Goal: Navigation & Orientation: Find specific page/section

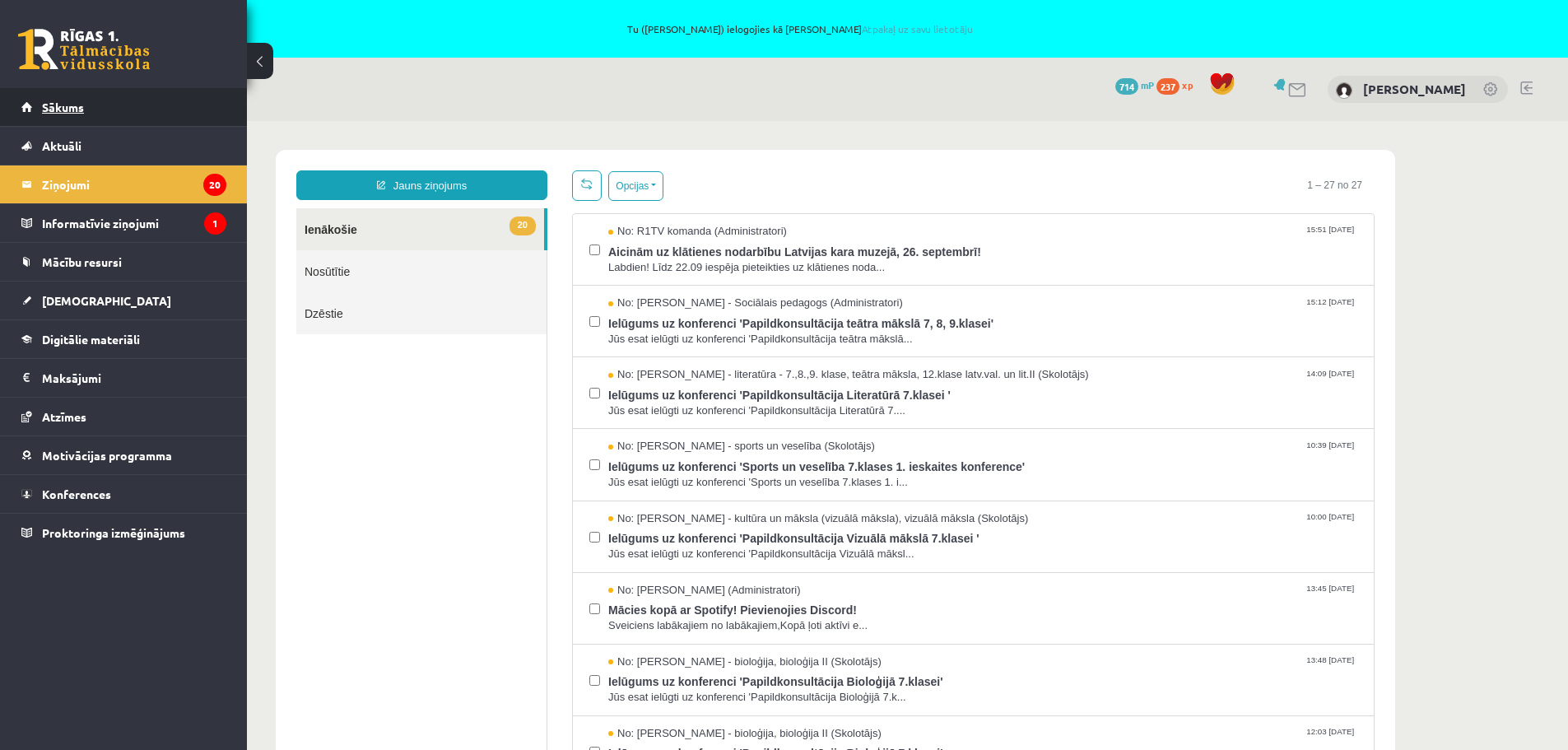
click at [60, 103] on span "Sākums" at bounding box center [63, 107] width 42 height 15
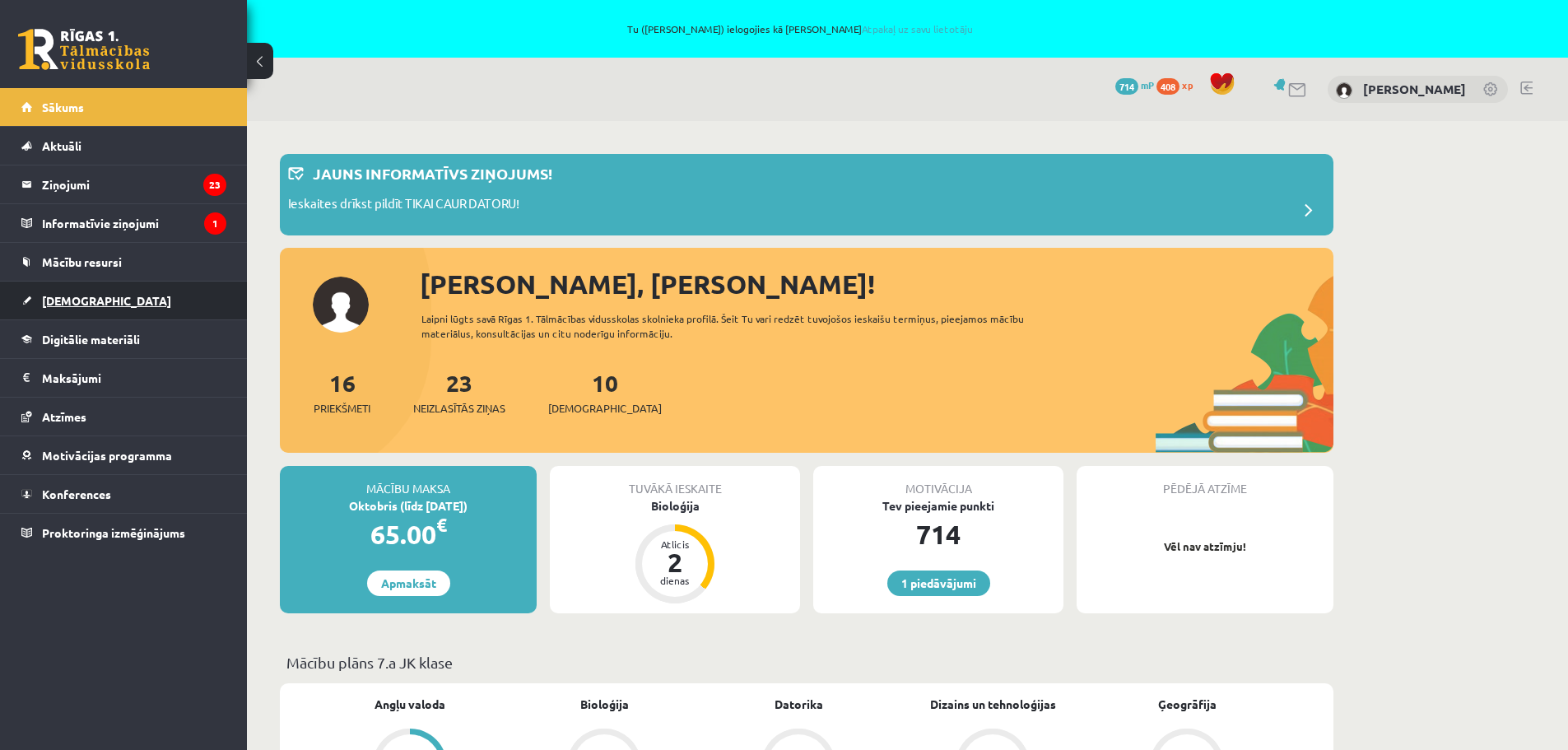
click at [54, 300] on span "[DEMOGRAPHIC_DATA]" at bounding box center [107, 301] width 129 height 15
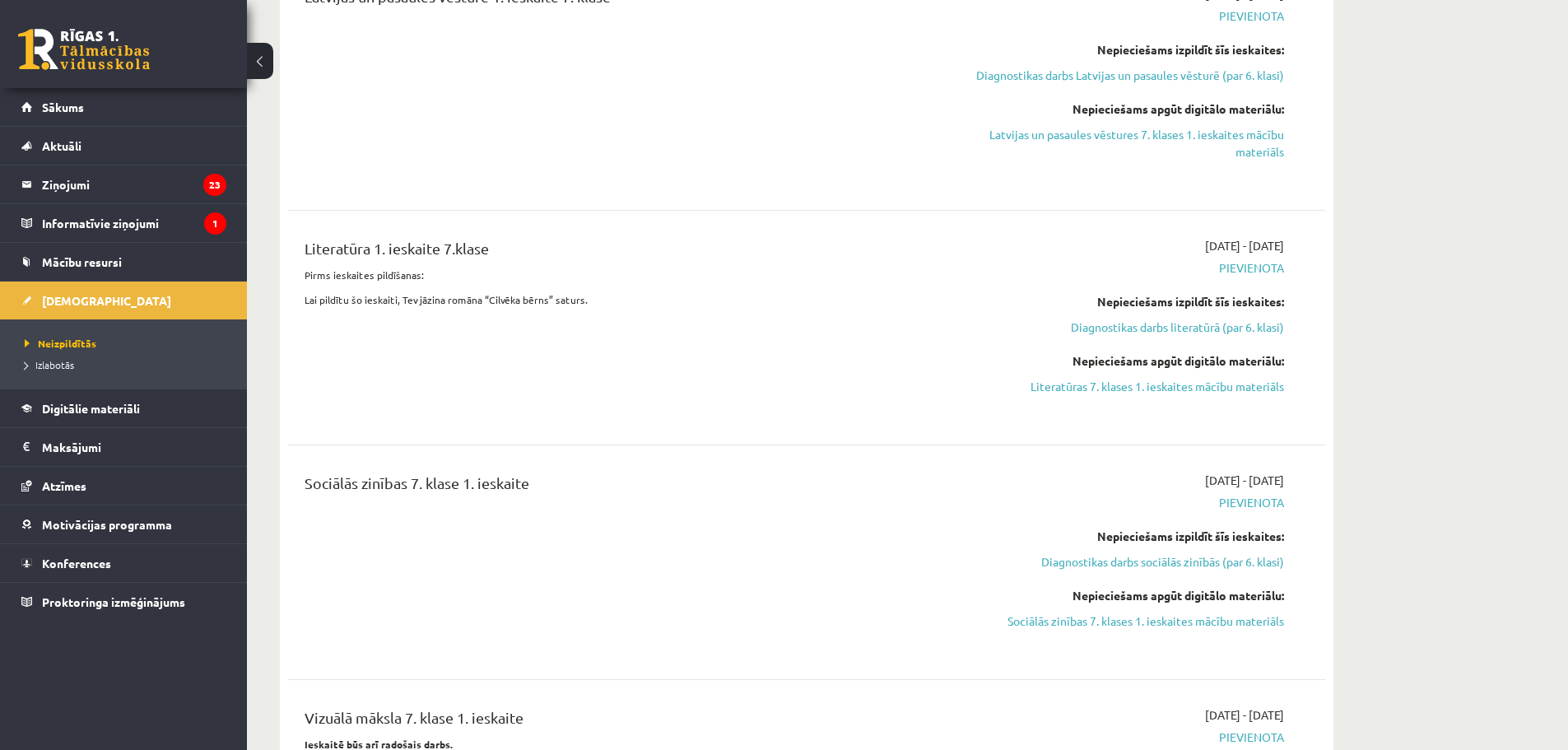
scroll to position [493, 0]
